Goal: Navigation & Orientation: Find specific page/section

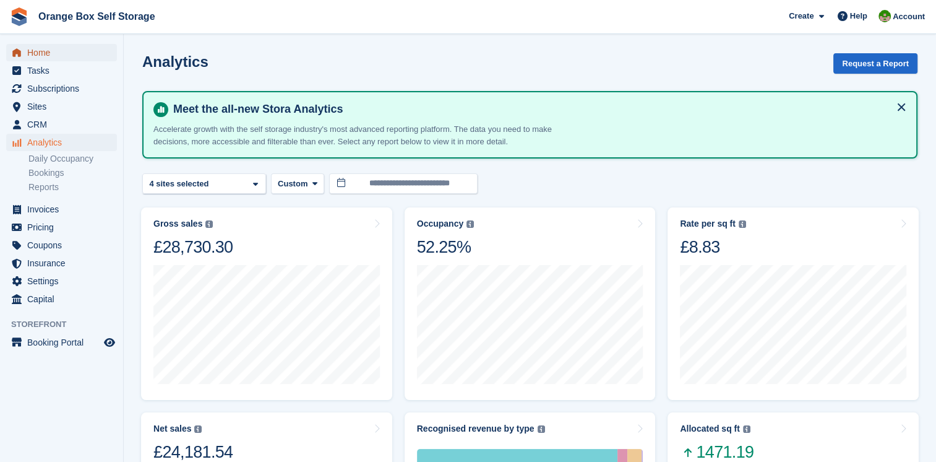
click at [42, 50] on span "Home" at bounding box center [64, 52] width 74 height 17
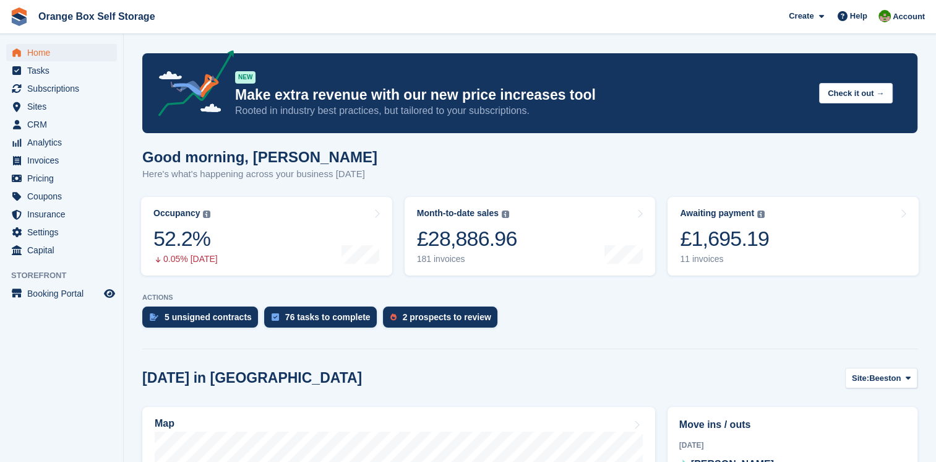
scroll to position [186, 0]
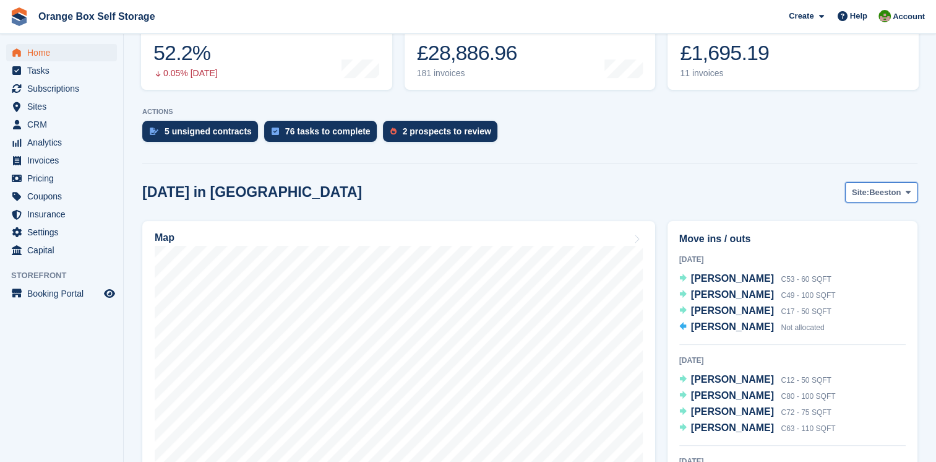
click at [882, 194] on span "Beeston" at bounding box center [885, 192] width 32 height 12
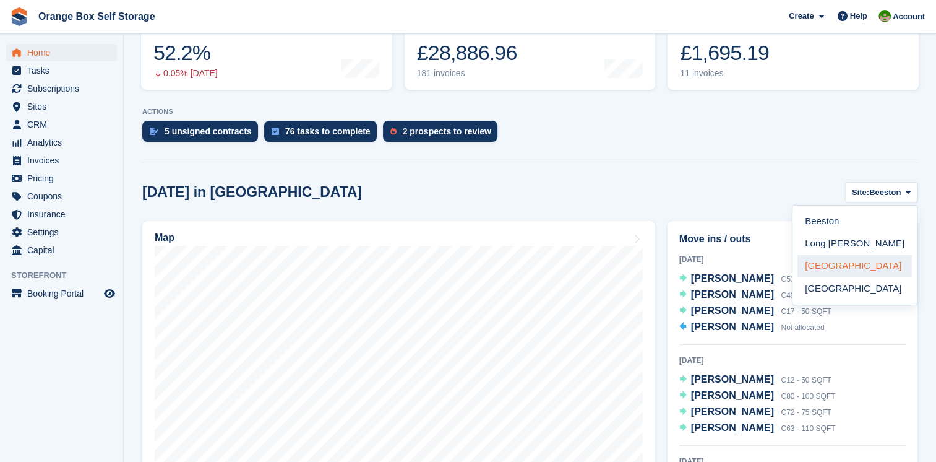
click at [839, 262] on link "[GEOGRAPHIC_DATA]" at bounding box center [855, 266] width 114 height 22
